Goal: Task Accomplishment & Management: Complete application form

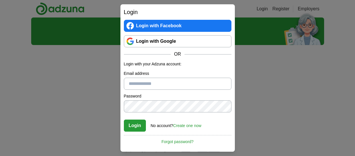
drag, startPoint x: 0, startPoint y: 0, endPoint x: 169, endPoint y: 40, distance: 174.1
click at [169, 40] on link "Login with Google" at bounding box center [178, 41] width 108 height 12
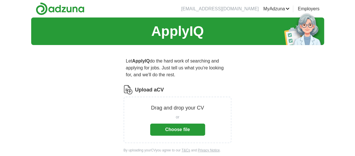
click at [178, 126] on button "Choose file" at bounding box center [177, 129] width 55 height 12
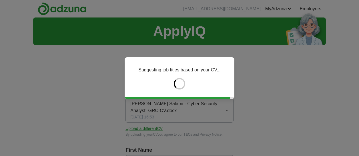
type input "********"
type input "**********"
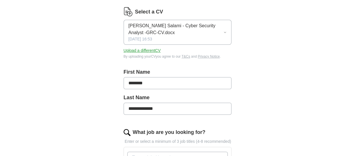
scroll to position [86, 0]
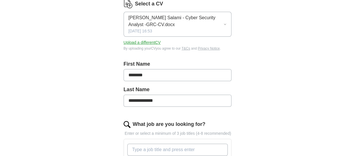
drag, startPoint x: 164, startPoint y: 100, endPoint x: 116, endPoint y: 100, distance: 48.6
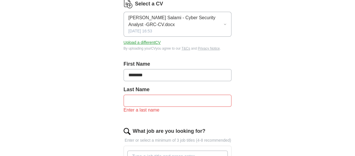
click at [155, 75] on input "********" at bounding box center [178, 75] width 108 height 12
type input "**********"
type input "******"
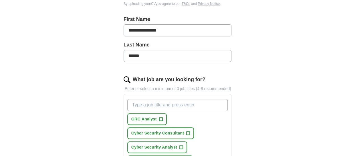
scroll to position [143, 0]
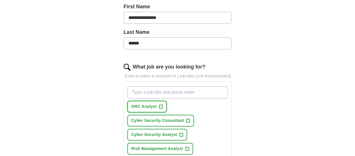
click at [151, 106] on span "GRC Analyst" at bounding box center [143, 106] width 25 height 6
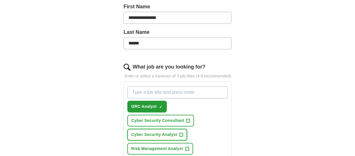
click at [169, 134] on span "Cyber Security Analyst" at bounding box center [154, 134] width 46 height 6
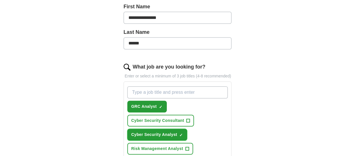
scroll to position [172, 0]
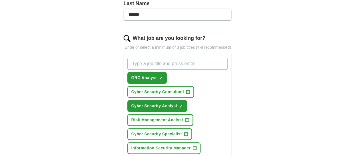
click at [172, 119] on span "Risk Management Analyst" at bounding box center [157, 120] width 52 height 6
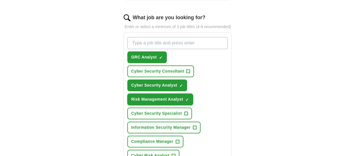
scroll to position [200, 0]
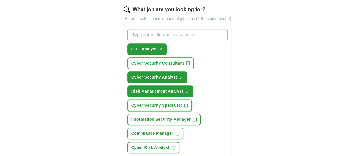
click at [164, 100] on button "Cyber Security Specialist +" at bounding box center [159, 105] width 65 height 12
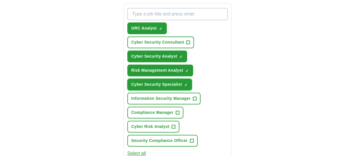
scroll to position [229, 0]
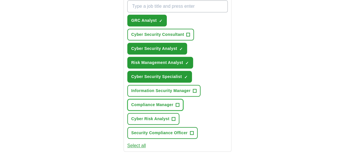
click at [158, 106] on span "Compliance Manager" at bounding box center [152, 105] width 42 height 6
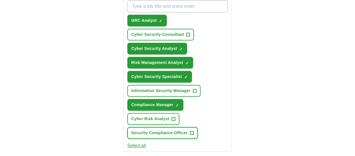
click at [175, 134] on span "Security Compliance Officer" at bounding box center [159, 133] width 56 height 6
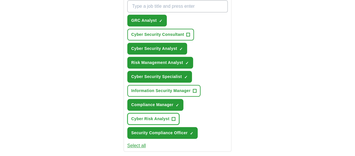
click at [170, 119] on button "Cyber Risk Analyst +" at bounding box center [153, 119] width 52 height 12
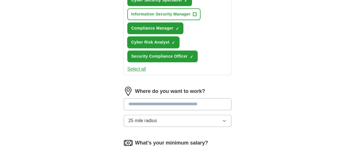
scroll to position [315, 0]
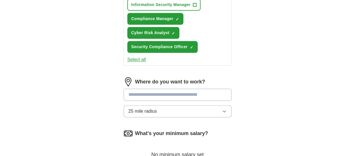
click at [194, 96] on input at bounding box center [178, 94] width 108 height 12
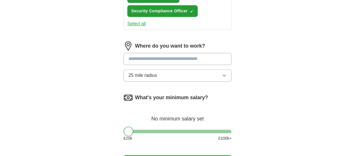
scroll to position [343, 0]
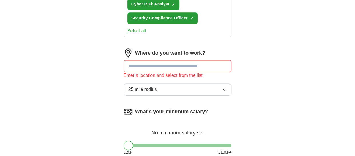
click at [204, 65] on input at bounding box center [178, 66] width 108 height 12
click at [195, 65] on input at bounding box center [178, 66] width 108 height 12
click at [180, 66] on input "**********" at bounding box center [178, 66] width 108 height 12
click at [227, 90] on icon "button" at bounding box center [224, 89] width 5 height 5
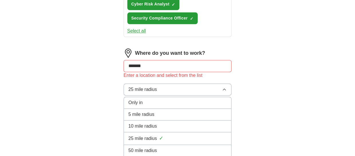
scroll to position [372, 0]
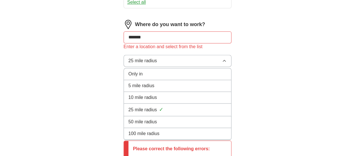
click at [211, 123] on div "50 mile radius" at bounding box center [177, 121] width 98 height 7
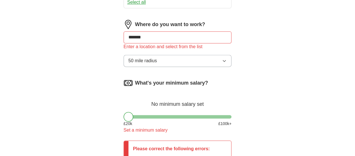
click at [185, 35] on input "******" at bounding box center [178, 37] width 108 height 12
type input "*"
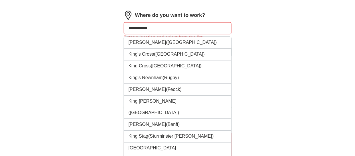
scroll to position [379, 0]
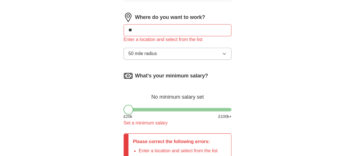
type input "*"
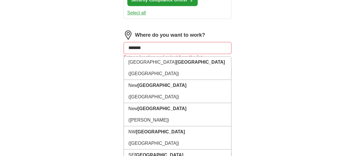
scroll to position [350, 0]
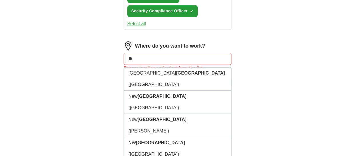
type input "*"
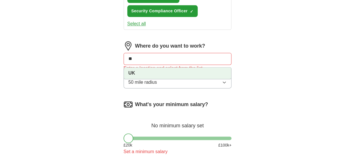
click at [145, 73] on li "UK" at bounding box center [178, 72] width 108 height 11
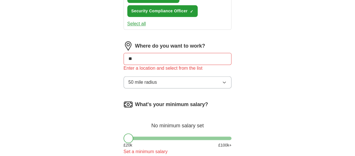
click at [160, 57] on input "**" at bounding box center [178, 59] width 108 height 12
click at [160, 56] on input "**" at bounding box center [178, 59] width 108 height 12
type input "*"
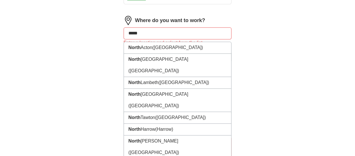
scroll to position [379, 0]
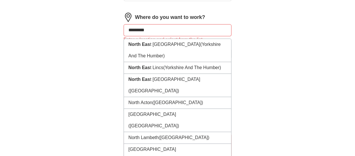
type input "**********"
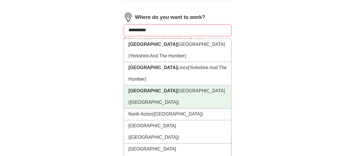
click at [192, 85] on li "North East England (UK)" at bounding box center [178, 96] width 108 height 23
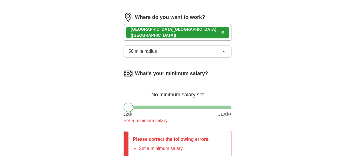
click at [200, 30] on div "North East England (UK) ×" at bounding box center [178, 32] width 108 height 17
click at [193, 32] on div "North East England (UK) ×" at bounding box center [178, 32] width 108 height 17
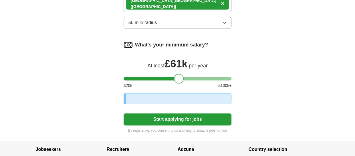
click at [179, 77] on div at bounding box center [178, 78] width 108 height 3
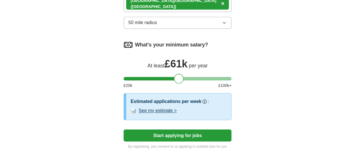
click at [172, 77] on div at bounding box center [178, 78] width 108 height 3
click at [166, 77] on div at bounding box center [178, 78] width 108 height 3
click at [162, 76] on div at bounding box center [167, 79] width 10 height 10
click at [160, 77] on div at bounding box center [178, 78] width 108 height 3
click at [154, 79] on div "What's your minimum salary? At least £ 46k per year £ 20 k £ 100 k+" at bounding box center [178, 66] width 108 height 53
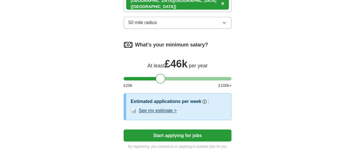
click at [152, 77] on div at bounding box center [178, 78] width 108 height 3
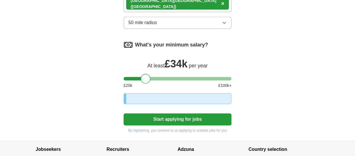
click at [146, 77] on div at bounding box center [178, 78] width 108 height 3
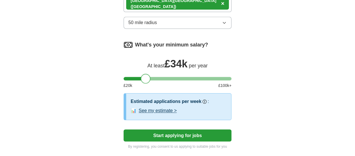
click at [141, 77] on div at bounding box center [146, 79] width 10 height 10
click at [140, 77] on div at bounding box center [178, 78] width 108 height 3
click at [143, 76] on div at bounding box center [139, 79] width 10 height 10
click at [144, 77] on div at bounding box center [178, 78] width 108 height 3
click at [140, 76] on div at bounding box center [145, 79] width 10 height 10
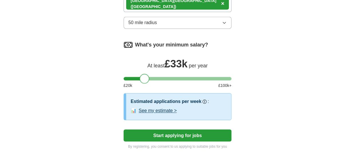
click at [140, 76] on div at bounding box center [145, 79] width 10 height 10
click at [138, 77] on div at bounding box center [178, 78] width 108 height 3
drag, startPoint x: 141, startPoint y: 77, endPoint x: 144, endPoint y: 77, distance: 2.9
click at [144, 77] on div at bounding box center [141, 79] width 10 height 10
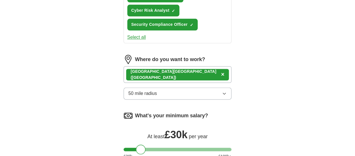
scroll to position [322, 0]
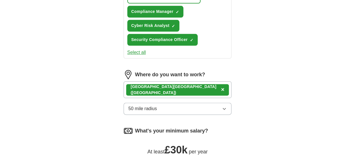
click at [194, 88] on div "North East England (UK) ×" at bounding box center [178, 89] width 108 height 17
click at [193, 88] on div "North East England (UK) ×" at bounding box center [178, 89] width 108 height 17
click at [191, 86] on div "North East England (UK) ×" at bounding box center [178, 89] width 108 height 17
click at [193, 88] on div "North East England (UK) ×" at bounding box center [178, 89] width 108 height 17
click at [195, 89] on div "North East England (UK) ×" at bounding box center [178, 89] width 108 height 17
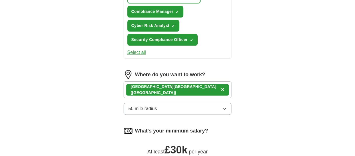
click at [193, 93] on div "North East England (UK) ×" at bounding box center [178, 89] width 108 height 17
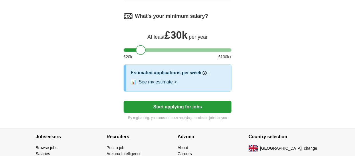
scroll to position [379, 0]
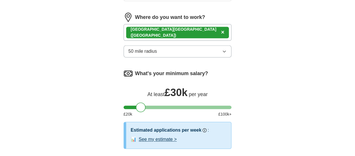
click at [196, 31] on div "North East England (UK) ×" at bounding box center [178, 32] width 108 height 17
click at [194, 31] on div "North East England (UK) ×" at bounding box center [178, 32] width 108 height 17
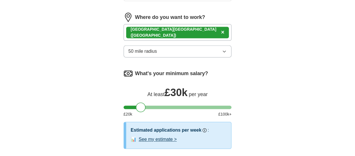
click at [203, 31] on div "North East England (UK) ×" at bounding box center [178, 32] width 108 height 17
click at [213, 31] on div "North East England (UK) ×" at bounding box center [178, 32] width 108 height 17
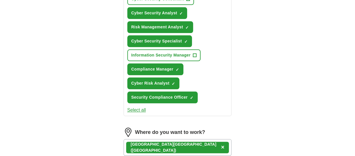
scroll to position [265, 0]
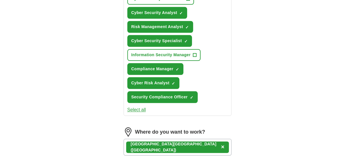
click at [138, 109] on button "Select all" at bounding box center [136, 109] width 19 height 7
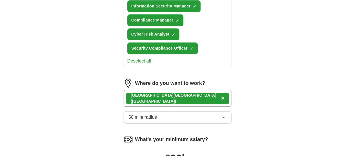
scroll to position [322, 0]
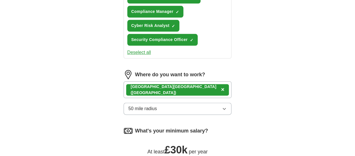
click at [198, 88] on div "North East England (UK) ×" at bounding box center [178, 89] width 108 height 17
click at [199, 90] on div "North East England (UK) ×" at bounding box center [178, 89] width 108 height 17
click at [211, 82] on div "North East England (UK) ×" at bounding box center [178, 89] width 108 height 17
click at [209, 84] on div "North East England (UK) ×" at bounding box center [178, 89] width 108 height 17
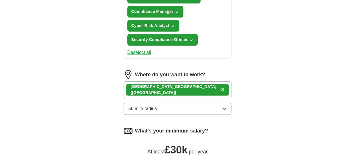
click at [209, 84] on div "North East England (UK) ×" at bounding box center [178, 89] width 108 height 17
click at [192, 106] on button "50 mile radius" at bounding box center [178, 108] width 108 height 12
click at [202, 89] on div "North East England (UK) ×" at bounding box center [178, 89] width 108 height 17
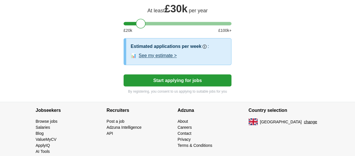
scroll to position [465, 0]
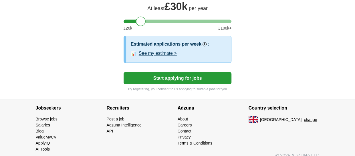
click at [189, 75] on button "Start applying for jobs" at bounding box center [178, 78] width 108 height 12
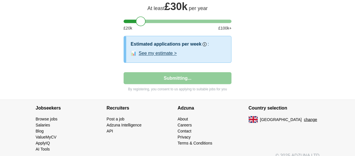
select select "**"
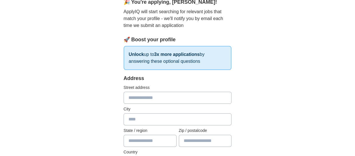
scroll to position [57, 0]
click at [185, 96] on input "text" at bounding box center [178, 97] width 108 height 12
type input "**********"
type input "*********"
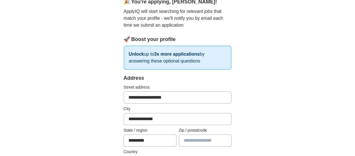
type input "*******"
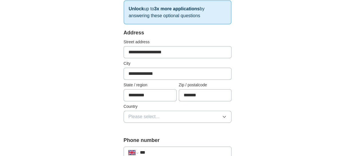
scroll to position [114, 0]
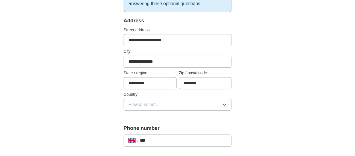
click at [222, 104] on icon "button" at bounding box center [224, 104] width 5 height 5
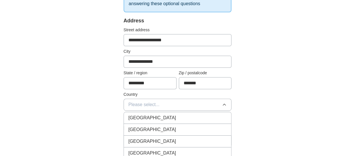
click at [193, 112] on li "[GEOGRAPHIC_DATA]" at bounding box center [178, 118] width 108 height 12
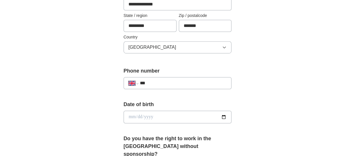
scroll to position [200, 0]
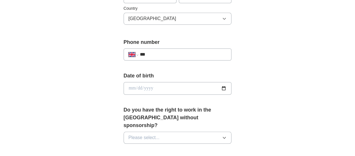
click at [211, 131] on button "Please select..." at bounding box center [178, 137] width 108 height 12
drag, startPoint x: 195, startPoint y: 140, endPoint x: 197, endPoint y: 138, distance: 3.1
click at [195, 147] on div "Yes" at bounding box center [177, 150] width 98 height 7
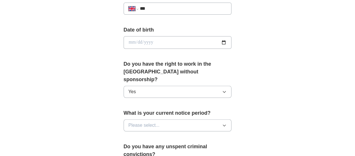
scroll to position [257, 0]
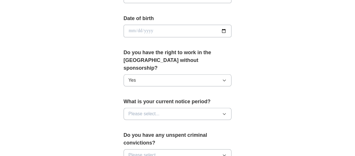
click at [203, 108] on button "Please select..." at bounding box center [178, 114] width 108 height 12
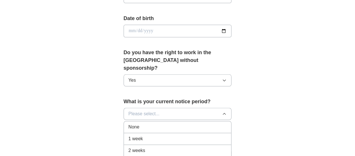
click at [197, 147] on div "2 weeks" at bounding box center [177, 150] width 98 height 7
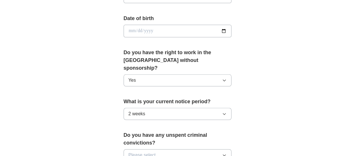
scroll to position [286, 0]
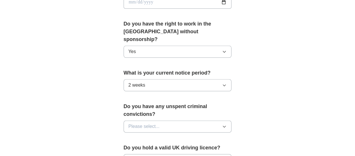
click at [201, 120] on button "Please select..." at bounding box center [178, 126] width 108 height 12
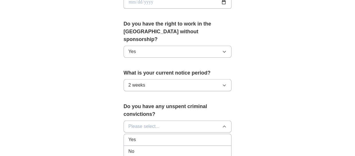
click at [192, 148] on div "No" at bounding box center [177, 151] width 98 height 7
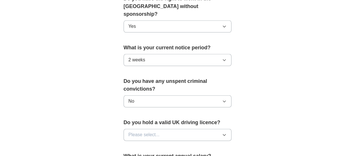
scroll to position [343, 0]
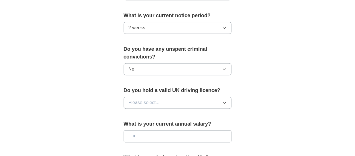
click at [202, 96] on button "Please select..." at bounding box center [178, 102] width 108 height 12
click at [199, 124] on div "No" at bounding box center [177, 127] width 98 height 7
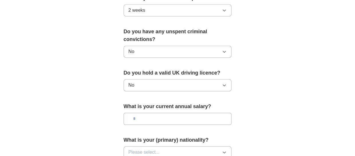
scroll to position [372, 0]
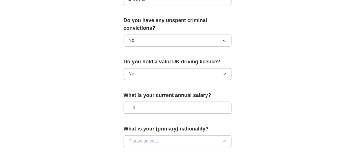
click at [193, 101] on input "text" at bounding box center [178, 107] width 108 height 12
type input "*******"
click at [203, 135] on button "Please select..." at bounding box center [178, 141] width 108 height 12
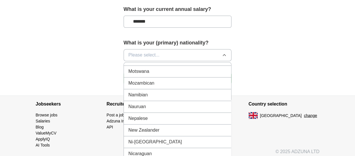
scroll to position [1430, 0]
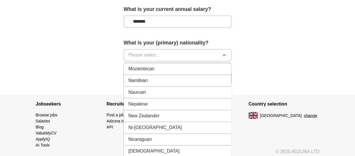
click at [211, 145] on li "Nigerian" at bounding box center [178, 151] width 108 height 12
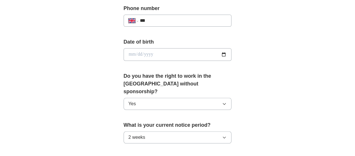
scroll to position [222, 0]
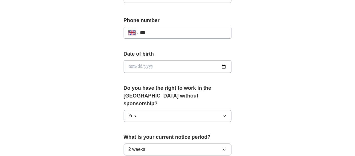
click at [185, 33] on input "***" at bounding box center [183, 32] width 87 height 7
type input "**"
select select "**"
paste input "tel"
type input "**********"
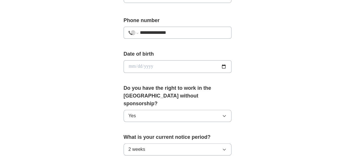
select select "**"
type input "**********"
click at [132, 66] on input "date" at bounding box center [178, 66] width 108 height 13
type input "**********"
click at [267, 77] on div "**********" at bounding box center [177, 63] width 293 height 536
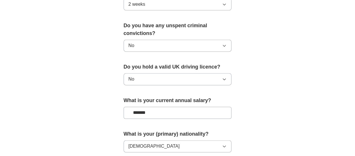
scroll to position [365, 0]
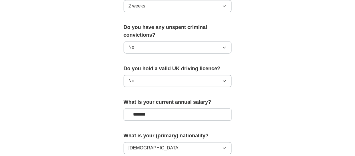
click at [139, 108] on input "*******" at bounding box center [178, 114] width 108 height 12
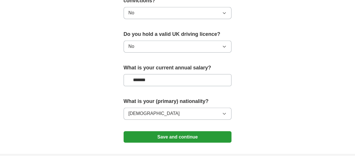
scroll to position [451, 0]
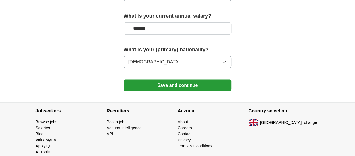
type input "*******"
click at [196, 79] on button "Save and continue" at bounding box center [178, 84] width 108 height 11
